Goal: Task Accomplishment & Management: Use online tool/utility

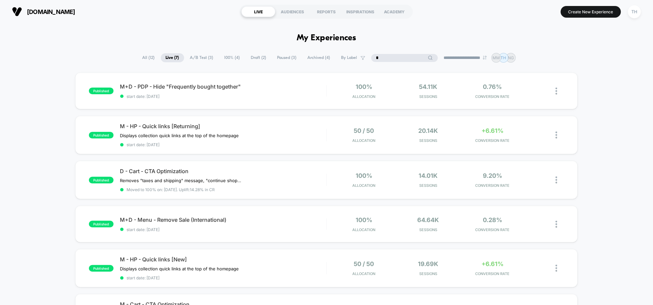
click at [396, 60] on input "*" at bounding box center [404, 58] width 67 height 8
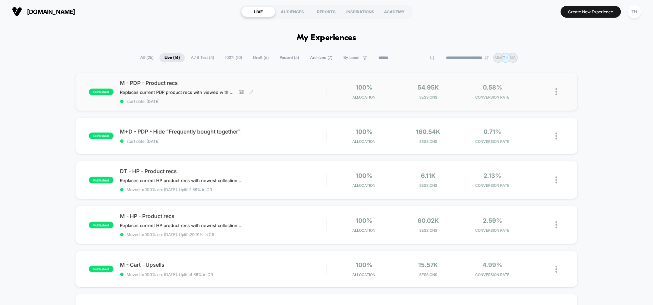
click at [160, 83] on span "M - PDP - Product recs" at bounding box center [223, 83] width 206 height 7
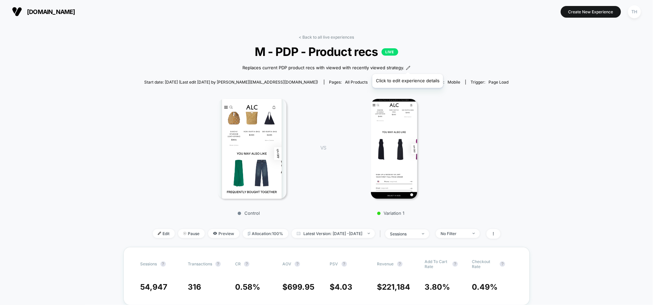
click at [407, 66] on icon at bounding box center [408, 68] width 5 height 5
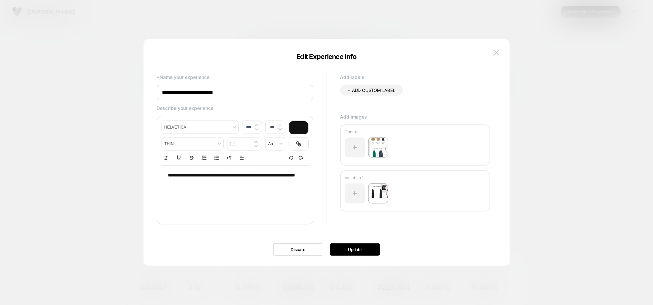
click at [379, 194] on img at bounding box center [378, 193] width 20 height 20
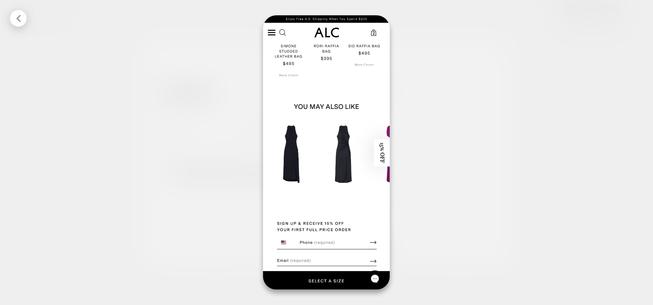
click at [20, 19] on icon at bounding box center [18, 18] width 8 height 8
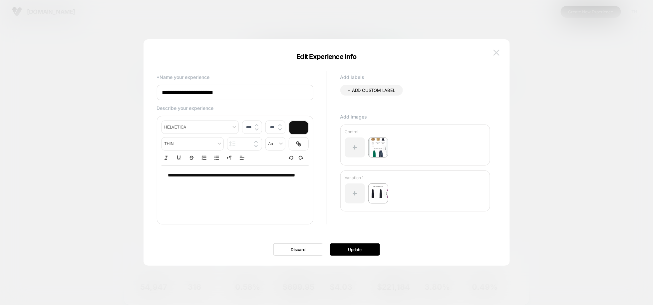
click at [493, 53] on img at bounding box center [496, 53] width 6 height 6
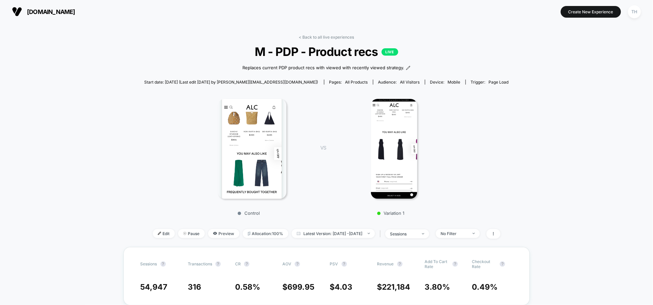
click at [298, 36] on div "< Back to all live experiences M - PDP - Product recs LIVE Replaces current PDP…" at bounding box center [326, 141] width 364 height 212
click at [300, 37] on link "< Back to all live experiences" at bounding box center [326, 37] width 55 height 5
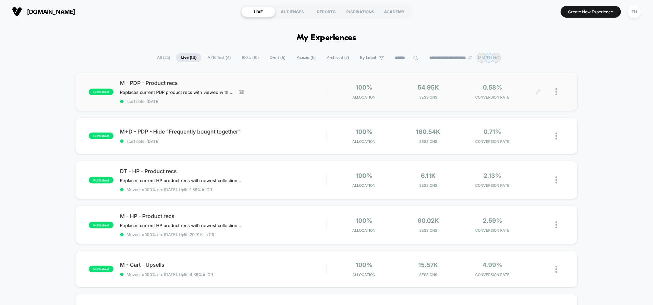
click at [535, 92] on icon at bounding box center [537, 91] width 5 height 5
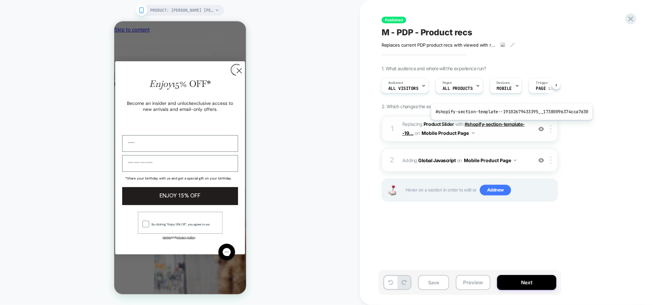
click at [0, 0] on span "#shopify-section-template--19..." at bounding box center [0, 0] width 0 height 0
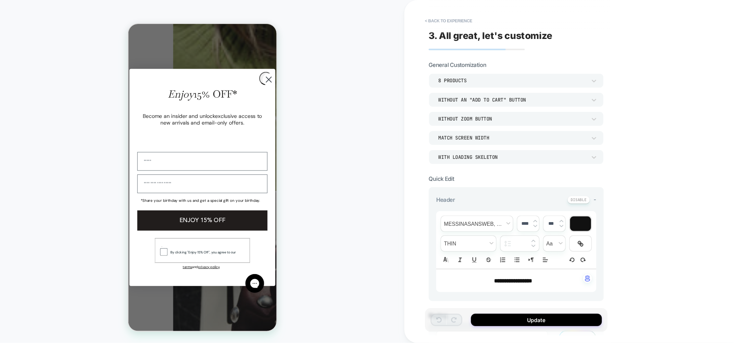
scroll to position [1364, 0]
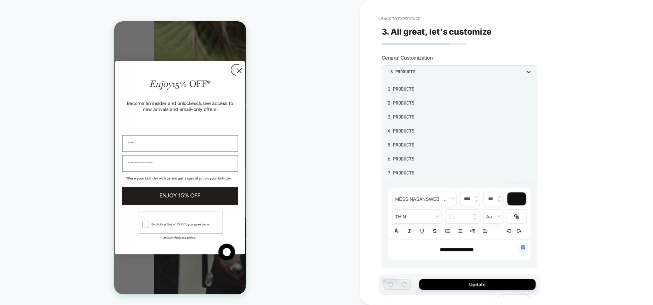
click at [526, 71] on div at bounding box center [326, 152] width 653 height 305
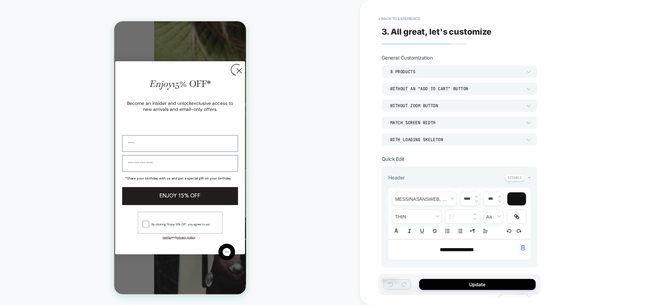
click at [529, 177] on span "-" at bounding box center [529, 177] width 2 height 6
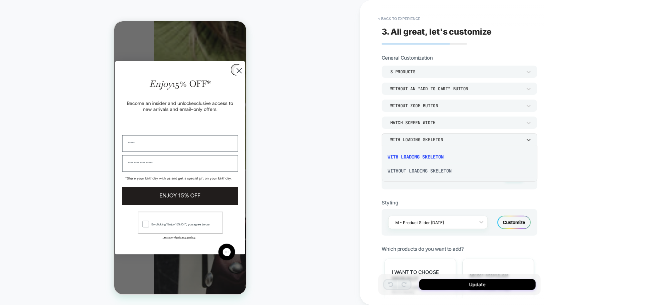
click at [528, 138] on div at bounding box center [326, 152] width 653 height 305
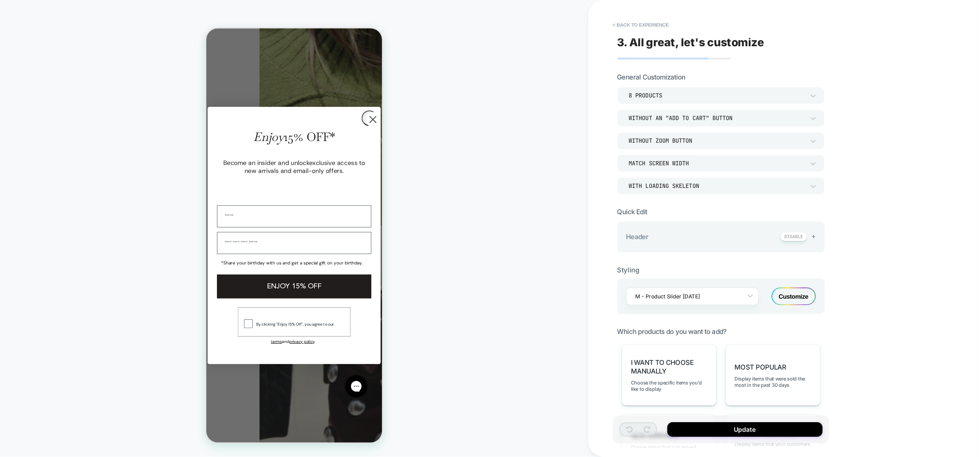
scroll to position [1363, 0]
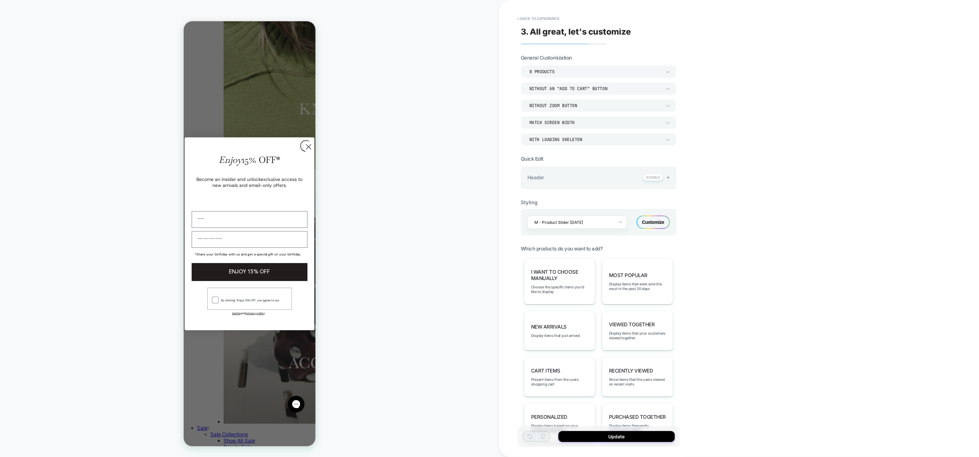
drag, startPoint x: 636, startPoint y: 1, endPoint x: 700, endPoint y: 338, distance: 342.9
click at [652, 305] on div "**********" at bounding box center [645, 228] width 293 height 457
click at [565, 305] on div "New Arrivals Display items that just arrived" at bounding box center [559, 331] width 71 height 40
click at [565, 305] on div "New Arrivals Click for more filters" at bounding box center [559, 331] width 71 height 40
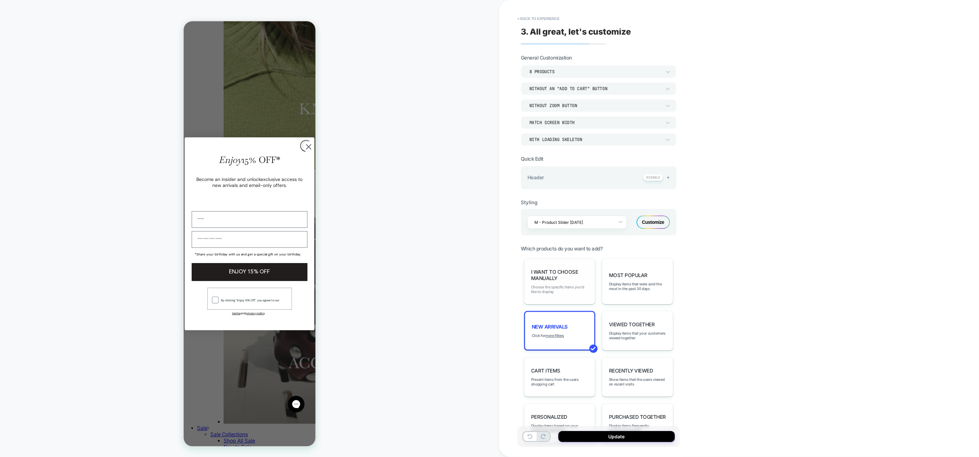
click at [0, 0] on span "Choose the specific items you'd like to display" at bounding box center [0, 0] width 0 height 0
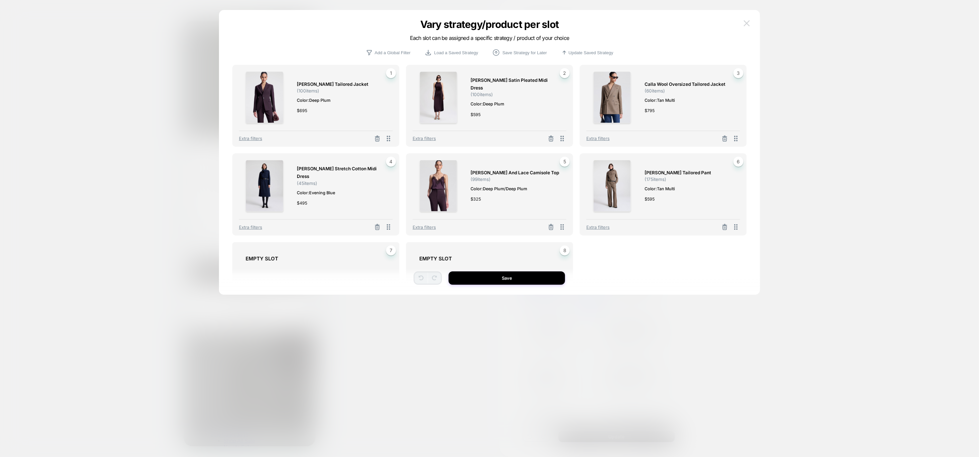
click at [652, 23] on img at bounding box center [747, 23] width 6 height 6
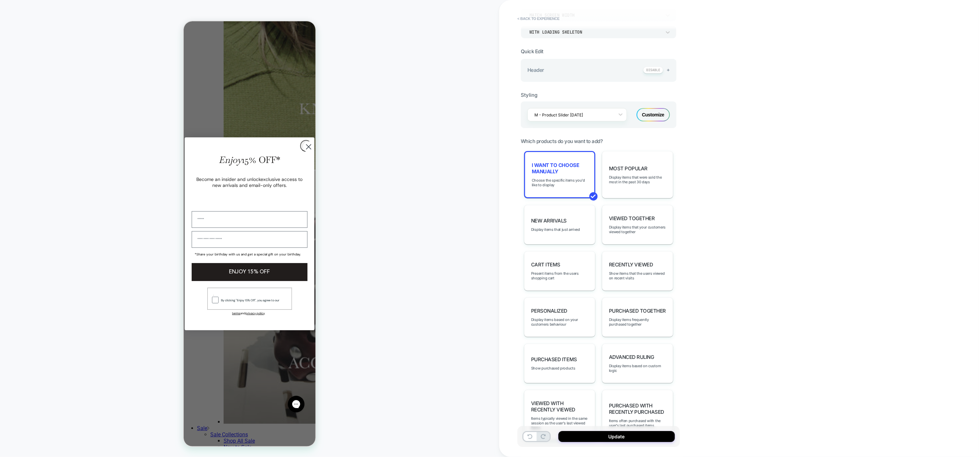
scroll to position [131, 0]
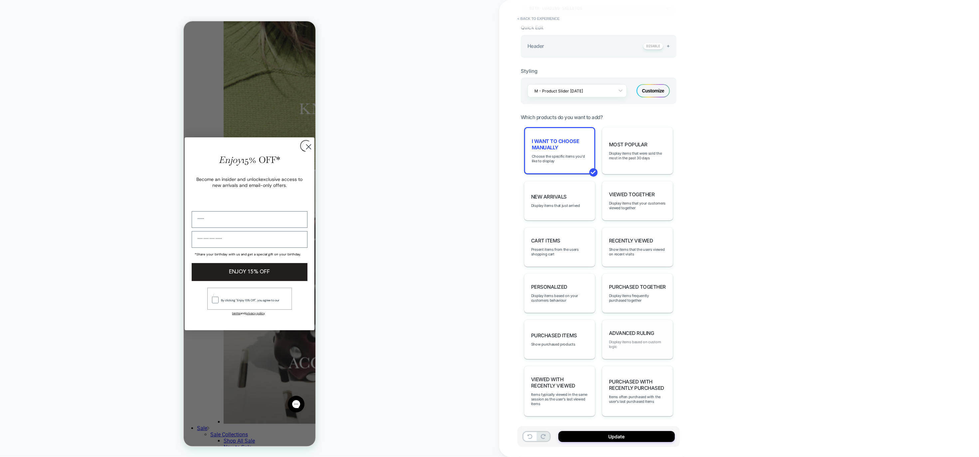
click at [0, 0] on span "Display items based on custom logic" at bounding box center [0, 0] width 0 height 0
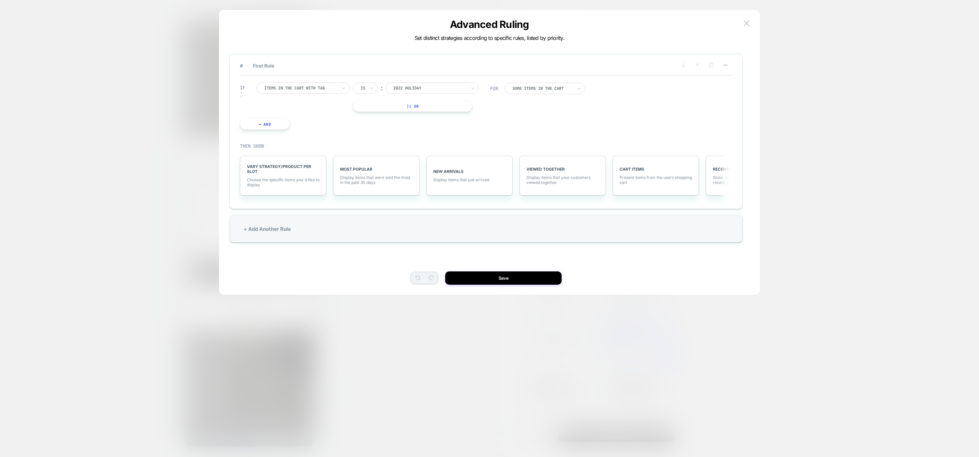
click at [441, 87] on div at bounding box center [429, 88] width 73 height 6
type input "*"
click at [0, 0] on img at bounding box center [0, 0] width 0 height 0
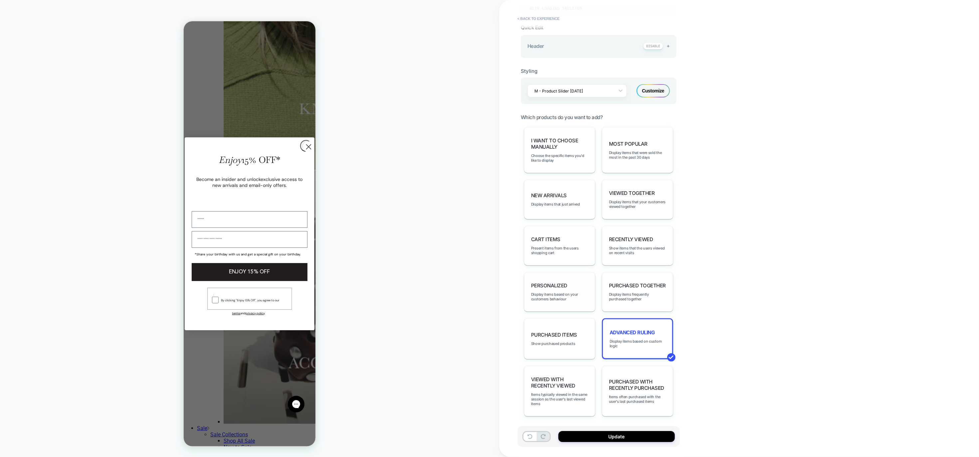
click at [565, 287] on span "personalized" at bounding box center [549, 286] width 36 height 6
click at [568, 233] on div "Cart Items Present items from the users shopping cart" at bounding box center [559, 246] width 71 height 40
click at [0, 0] on span "Display items that just arrived" at bounding box center [0, 0] width 0 height 0
click at [560, 203] on u "more filters" at bounding box center [554, 204] width 19 height 5
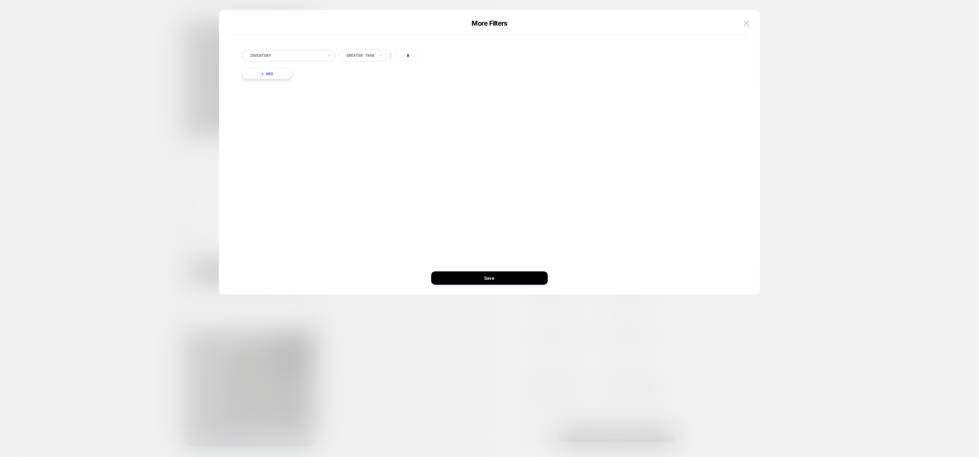
click at [279, 76] on button "+ And" at bounding box center [267, 73] width 50 height 11
click at [428, 81] on div at bounding box center [432, 80] width 73 height 6
type input "*****"
click at [423, 120] on div "new arrivals" at bounding box center [438, 119] width 87 height 11
click at [478, 275] on button "Save" at bounding box center [489, 278] width 116 height 13
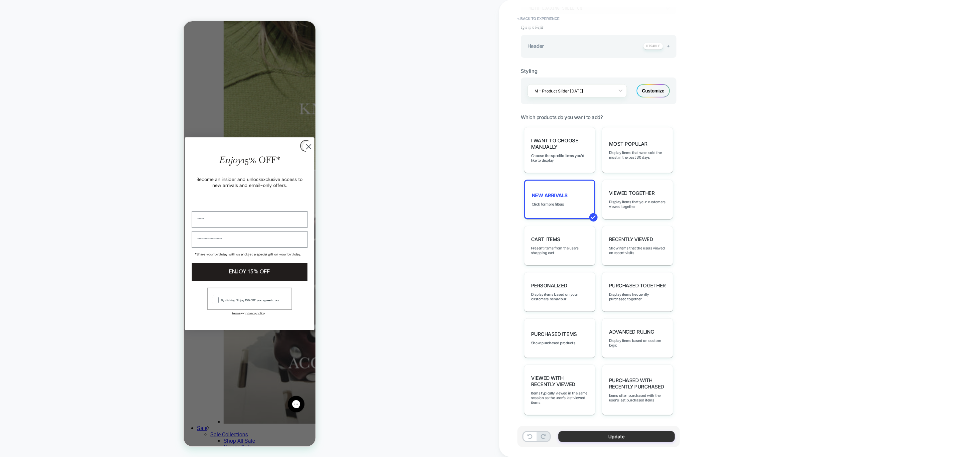
click at [620, 305] on button "Update" at bounding box center [616, 436] width 116 height 11
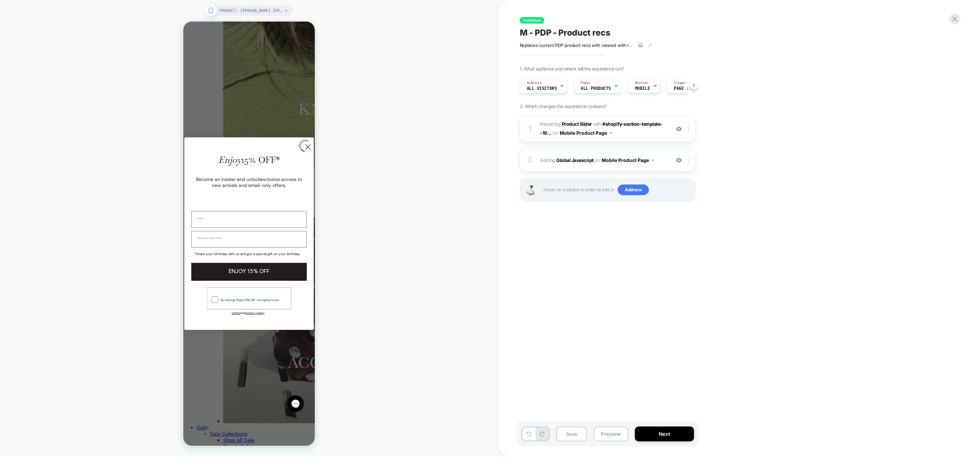
scroll to position [0, 0]
click at [650, 305] on button "Next" at bounding box center [665, 434] width 59 height 15
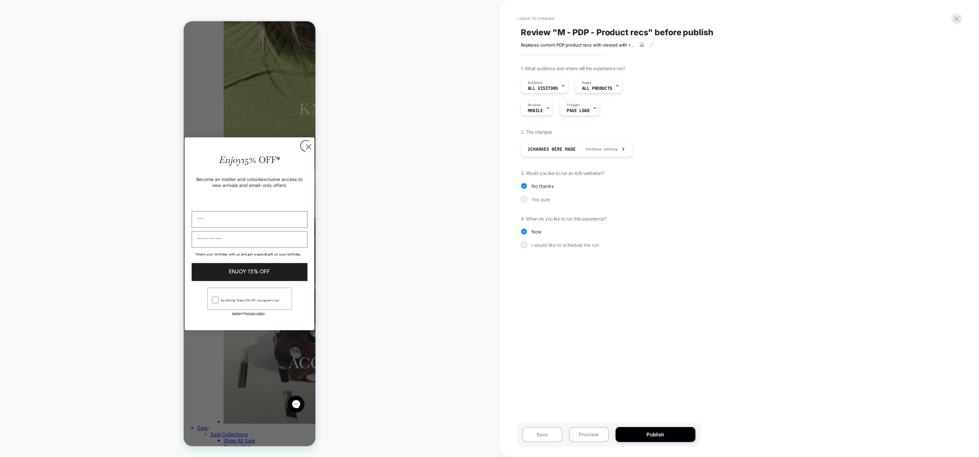
click at [650, 305] on button "Publish" at bounding box center [656, 434] width 80 height 15
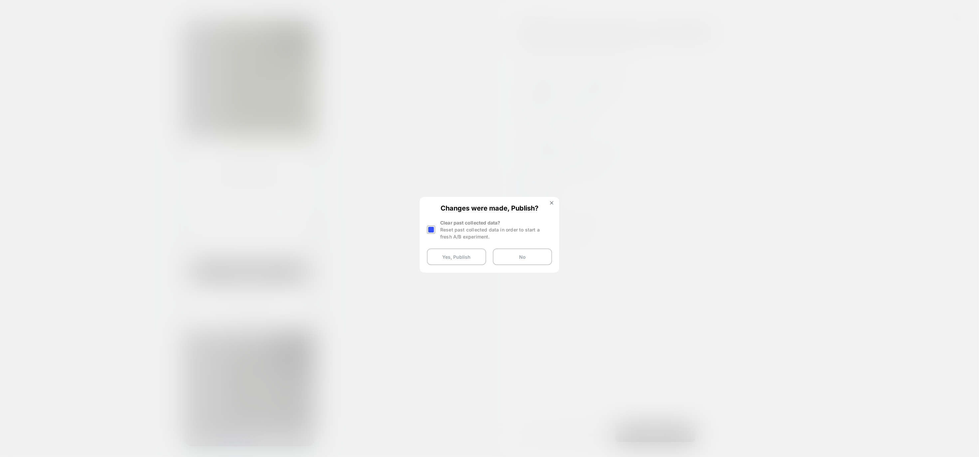
click at [433, 232] on div at bounding box center [431, 230] width 8 height 8
click at [443, 256] on button "Yes, Publish" at bounding box center [456, 257] width 59 height 17
